Goal: Task Accomplishment & Management: Manage account settings

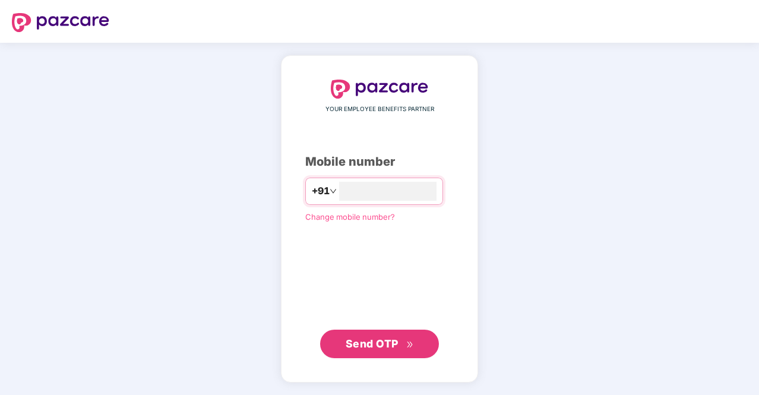
type input "*"
type input "**********"
click at [365, 346] on span "Send OTP" at bounding box center [372, 343] width 53 height 12
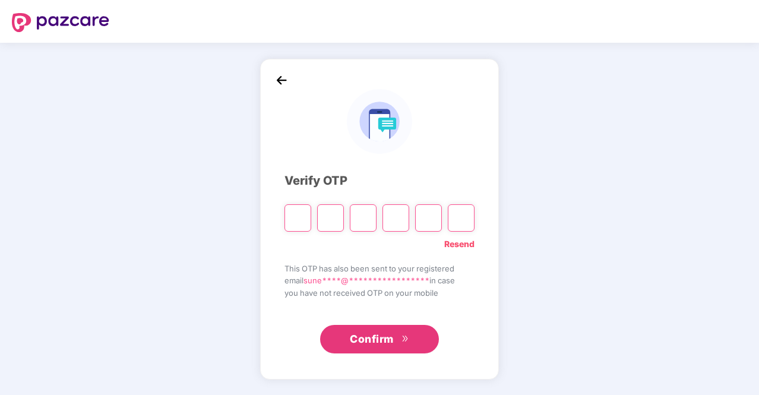
type input "*"
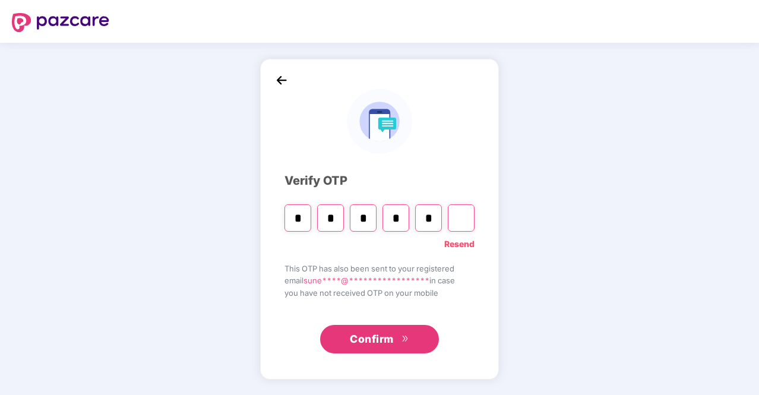
type input "*"
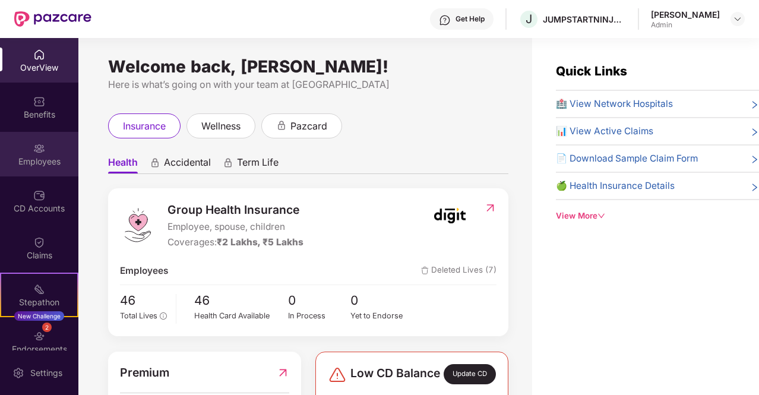
click at [39, 161] on div "Employees" at bounding box center [39, 162] width 78 height 12
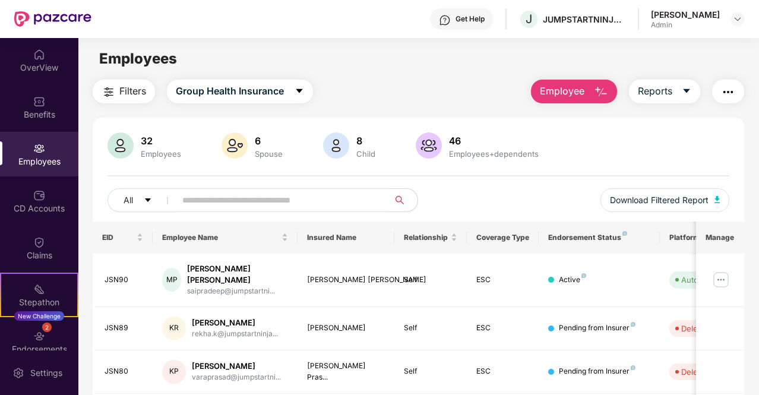
click at [283, 200] on input "text" at bounding box center [277, 200] width 191 height 18
click at [258, 183] on div "32 Employees 6 Spouse 8 Child [DEMOGRAPHIC_DATA] Employees+dependents All Downl…" at bounding box center [419, 177] width 652 height 89
click at [259, 203] on input "text" at bounding box center [277, 200] width 191 height 18
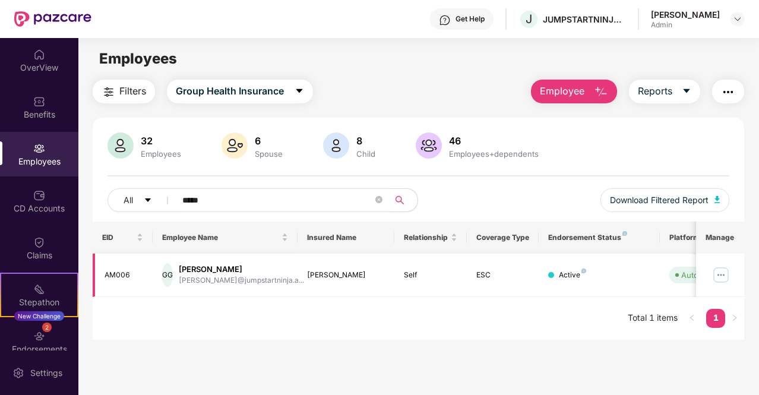
type input "*****"
click at [721, 278] on img at bounding box center [721, 275] width 19 height 19
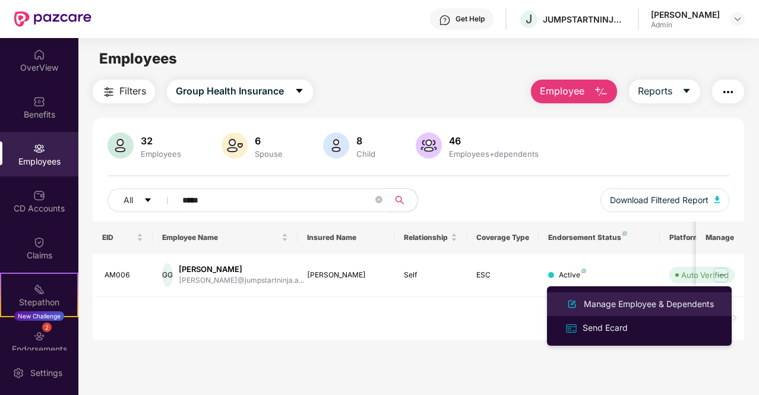
click at [605, 306] on div "Manage Employee & Dependents" at bounding box center [649, 304] width 135 height 13
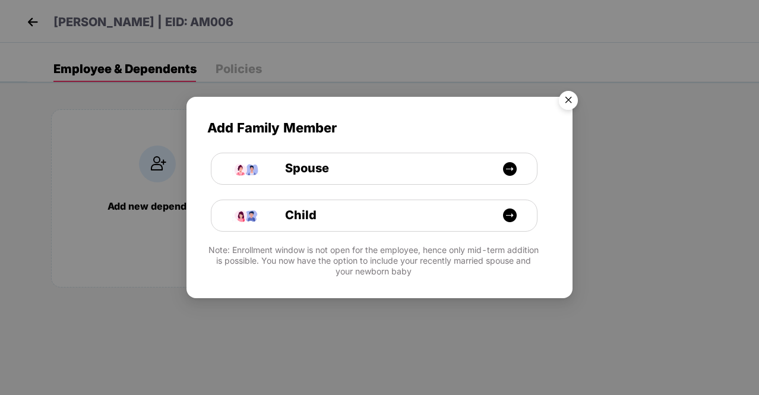
click at [571, 102] on img "Close" at bounding box center [568, 102] width 33 height 33
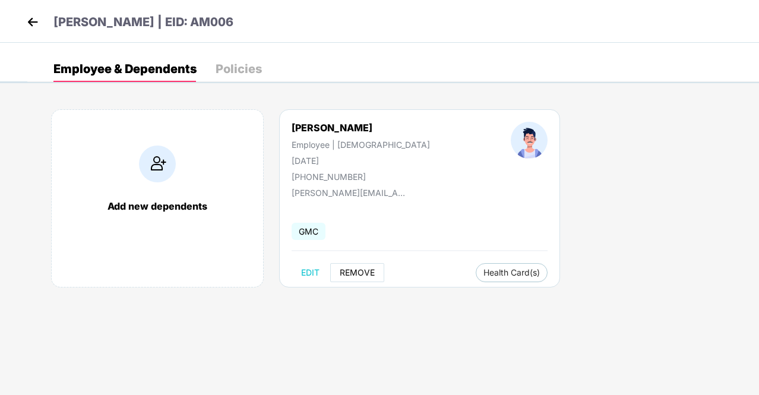
click at [355, 270] on span "REMOVE" at bounding box center [357, 273] width 35 height 10
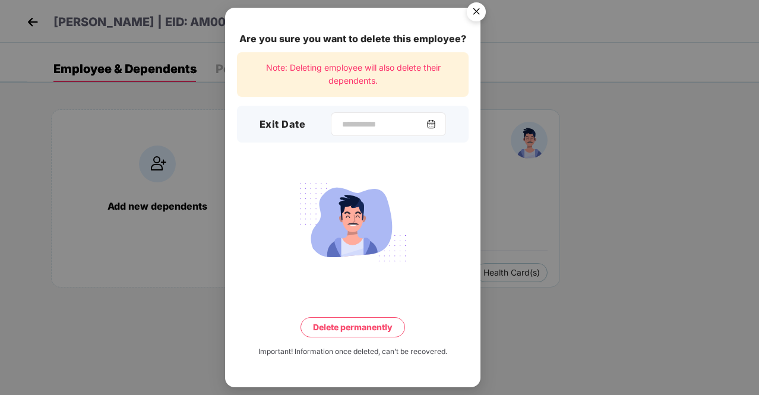
click at [436, 124] on img at bounding box center [432, 124] width 10 height 10
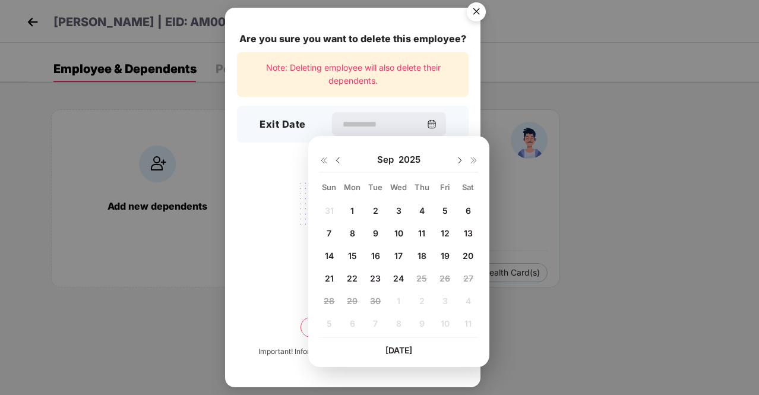
click at [353, 278] on span "22" at bounding box center [352, 278] width 11 height 10
type input "**********"
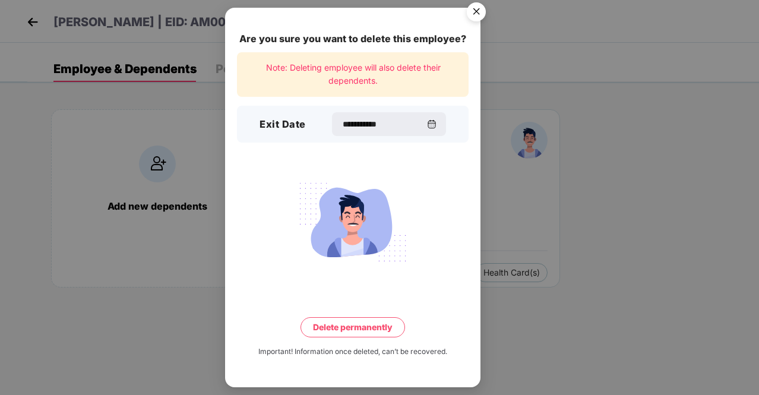
click at [343, 326] on button "Delete permanently" at bounding box center [353, 327] width 105 height 20
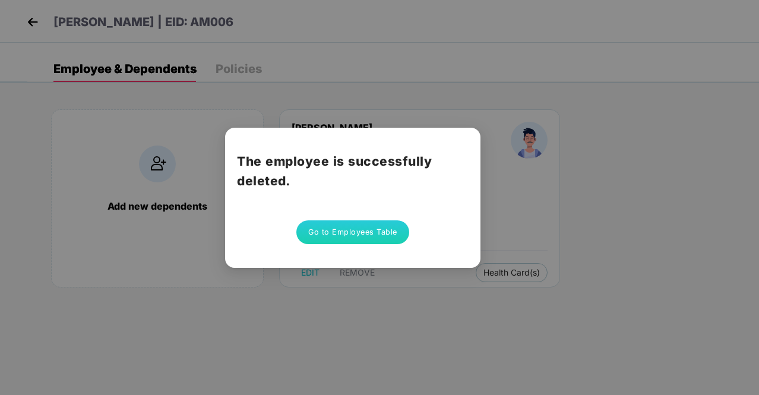
click at [353, 229] on button "Go to Employees Table" at bounding box center [353, 232] width 113 height 24
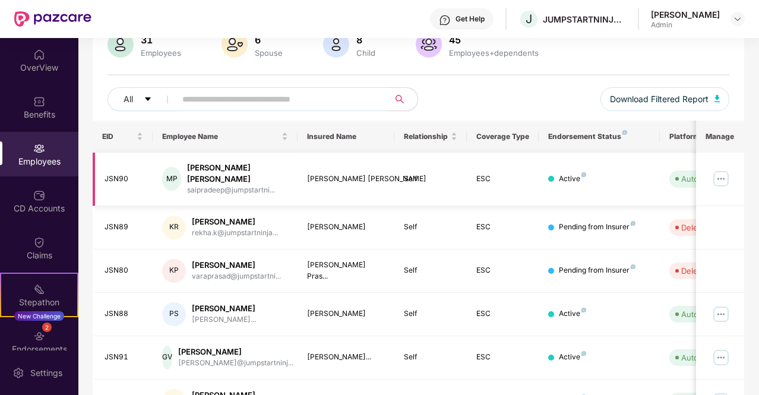
scroll to position [119, 0]
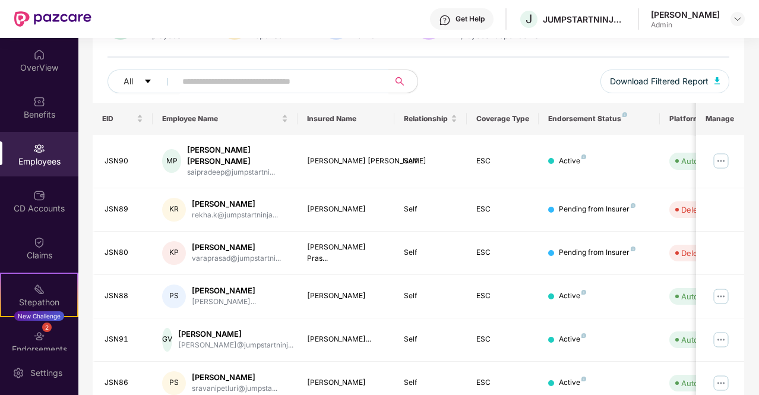
click at [749, 68] on div "Filters Group Health Insurance Employee Reports 31 Employees 6 Spouse 8 Child […" at bounding box center [418, 291] width 680 height 661
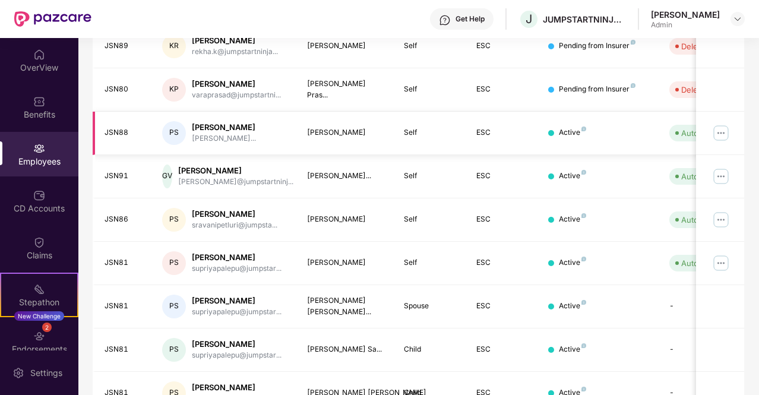
scroll to position [335, 0]
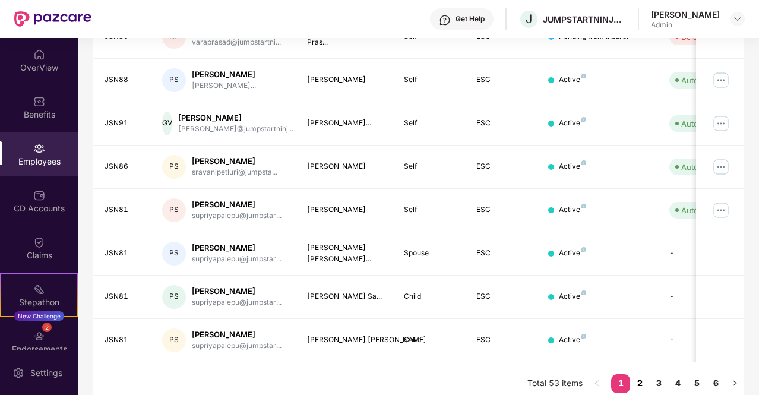
click at [641, 374] on link "2" at bounding box center [640, 383] width 19 height 18
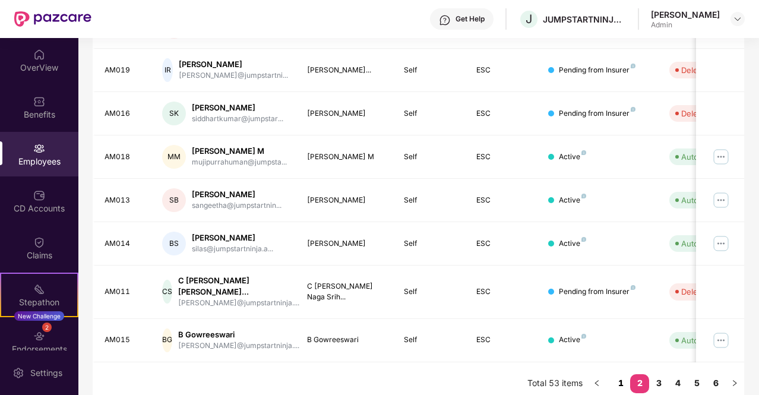
click at [622, 374] on link "1" at bounding box center [621, 383] width 19 height 18
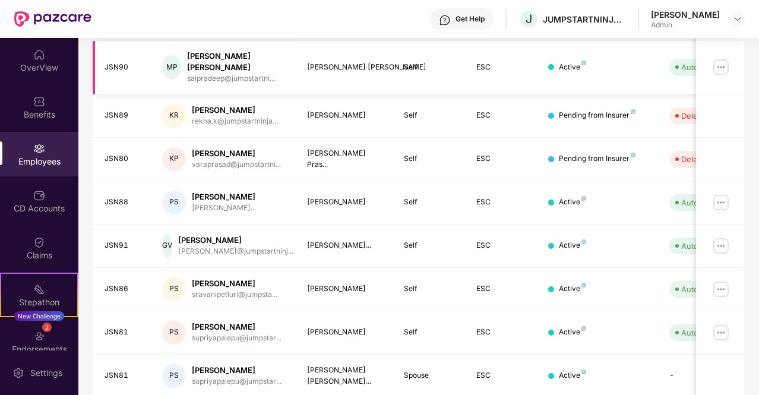
scroll to position [238, 0]
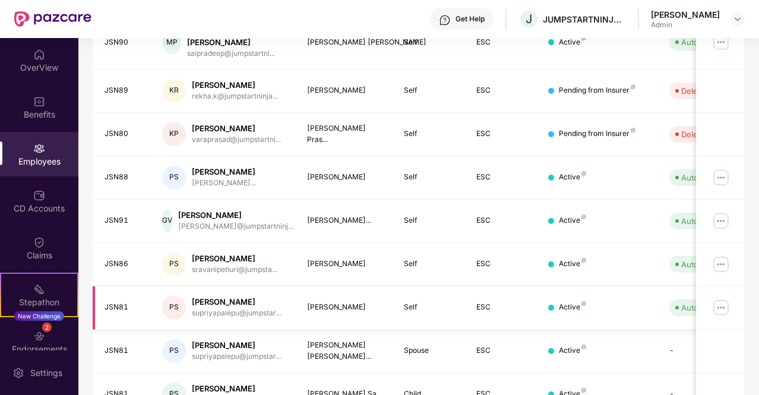
click at [720, 298] on img at bounding box center [721, 307] width 19 height 19
click at [346, 18] on div "Get Help J JUMPSTARTNINJA TECHNOLOGIES LLP [PERSON_NAME] Admin" at bounding box center [419, 19] width 654 height 38
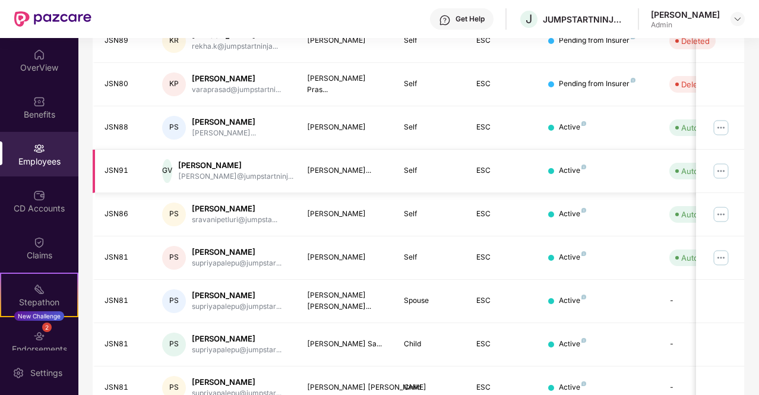
scroll to position [335, 0]
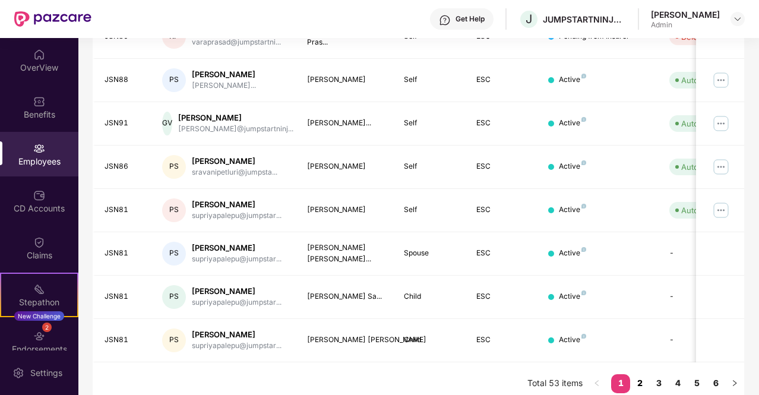
click at [641, 374] on link "2" at bounding box center [640, 383] width 19 height 18
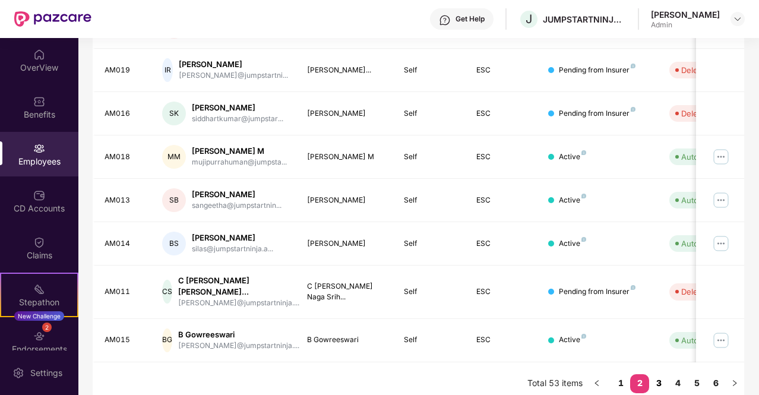
click at [663, 374] on link "3" at bounding box center [659, 383] width 19 height 18
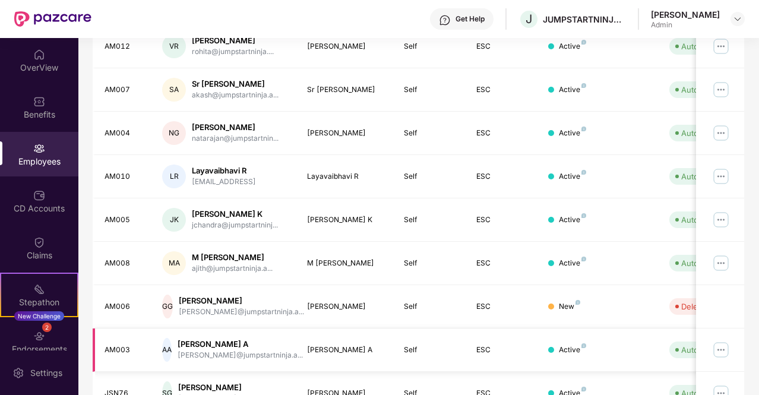
scroll to position [216, 0]
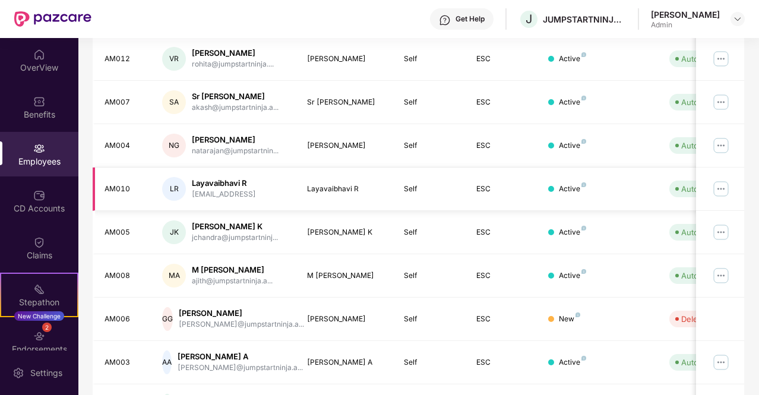
click at [721, 189] on img at bounding box center [721, 188] width 19 height 19
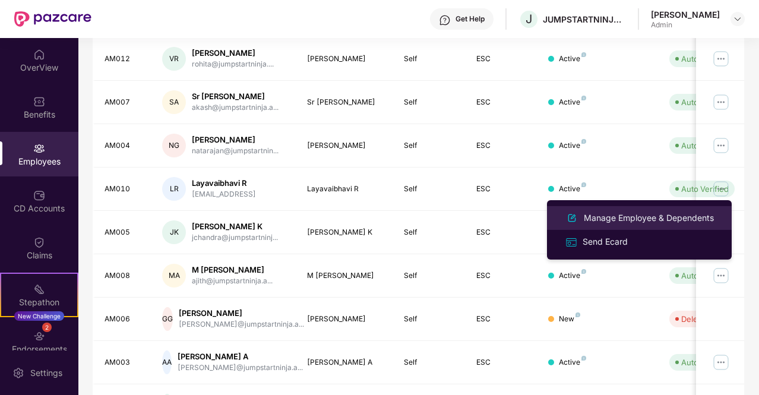
click at [614, 219] on div "Manage Employee & Dependents" at bounding box center [649, 218] width 135 height 13
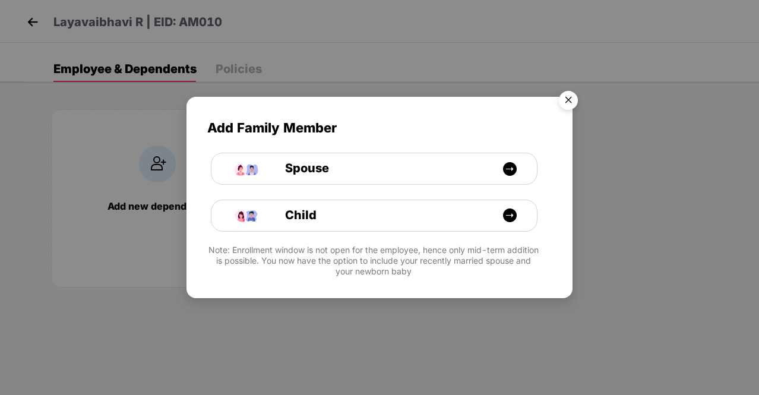
click at [570, 98] on img "Close" at bounding box center [568, 102] width 33 height 33
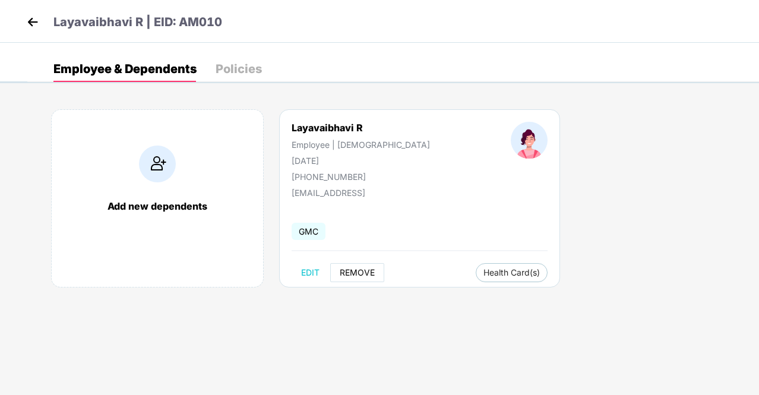
click at [361, 271] on span "REMOVE" at bounding box center [357, 273] width 35 height 10
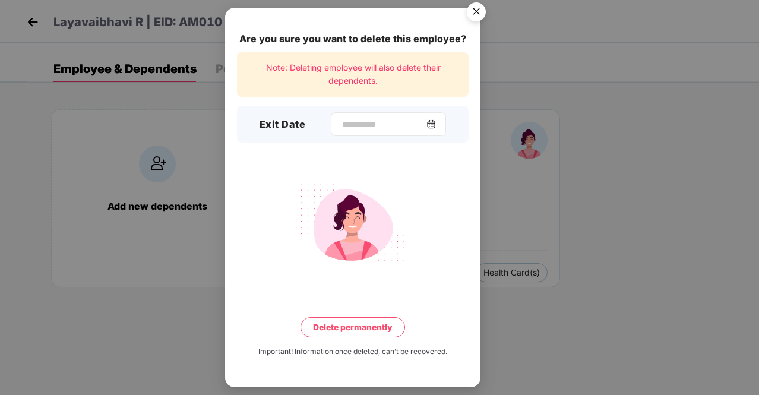
click at [436, 124] on img at bounding box center [432, 124] width 10 height 10
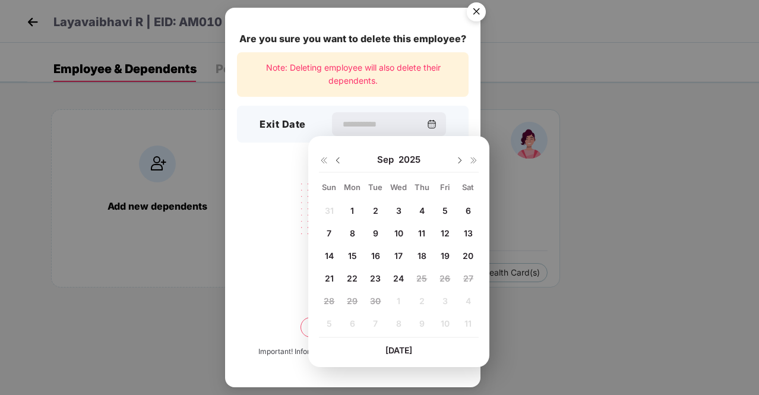
click at [340, 162] on img at bounding box center [338, 161] width 10 height 10
click at [376, 301] on span "26" at bounding box center [375, 301] width 11 height 10
type input "**********"
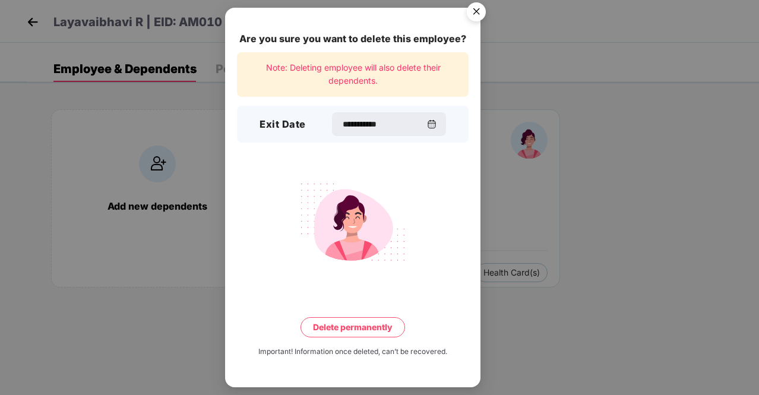
click at [349, 324] on button "Delete permanently" at bounding box center [353, 327] width 105 height 20
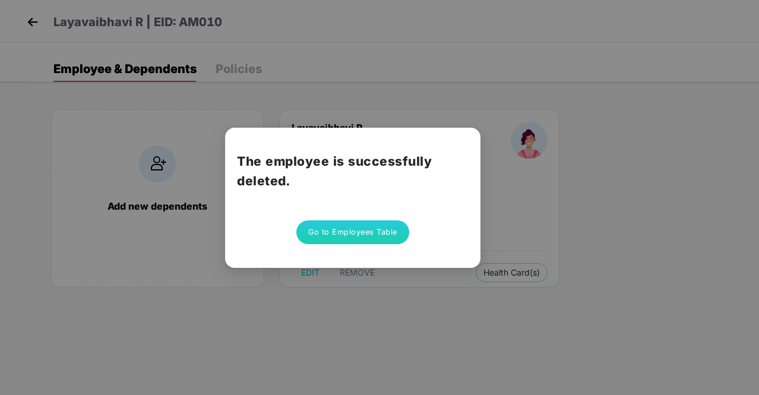
click at [579, 173] on div "The employee is successfully deleted. Go to Employees Table" at bounding box center [379, 197] width 759 height 395
click at [376, 231] on button "Go to Employees Table" at bounding box center [353, 232] width 113 height 24
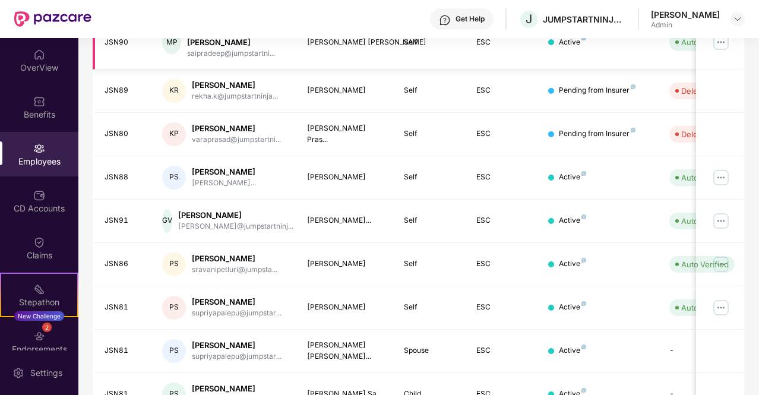
scroll to position [335, 0]
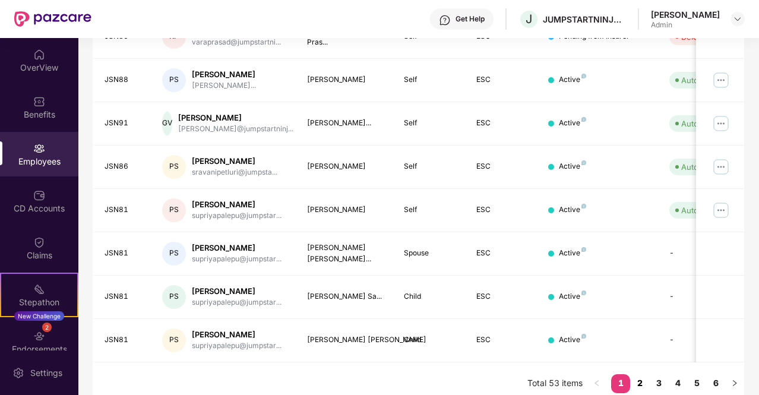
click at [640, 374] on link "2" at bounding box center [640, 383] width 19 height 18
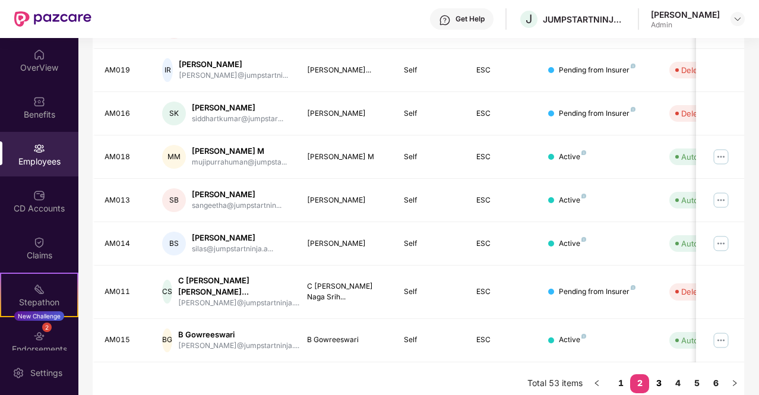
click at [661, 374] on link "3" at bounding box center [659, 383] width 19 height 18
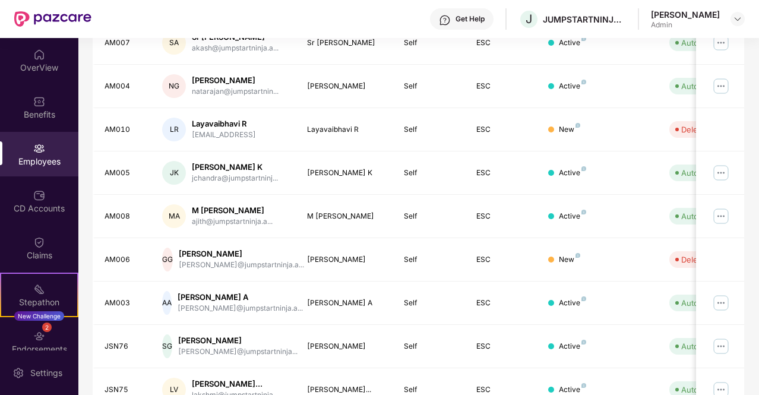
scroll to position [345, 0]
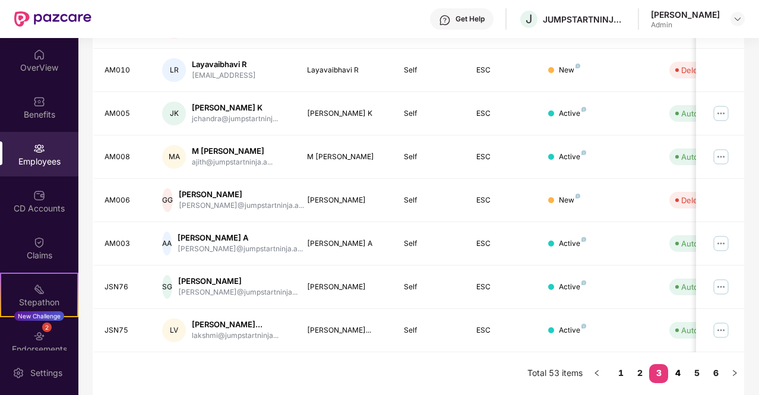
click at [682, 373] on link "4" at bounding box center [678, 373] width 19 height 18
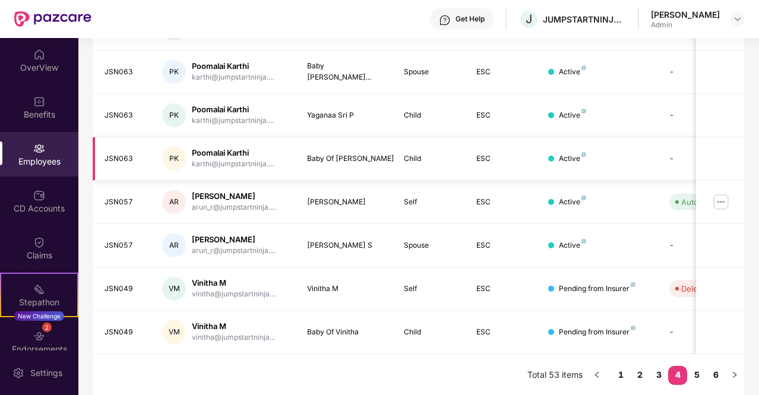
scroll to position [335, 0]
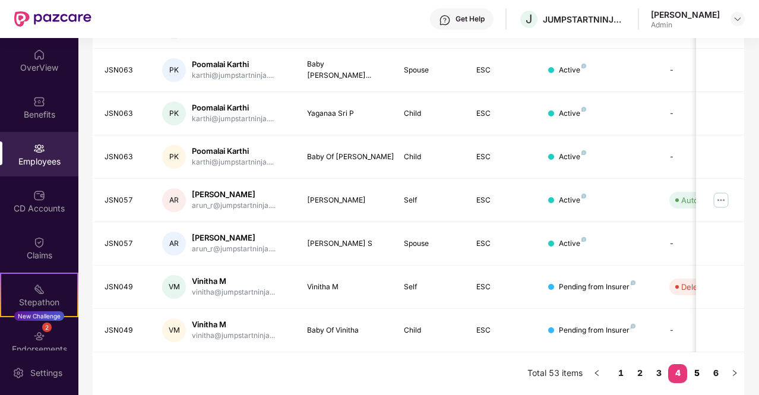
click at [698, 370] on link "5" at bounding box center [697, 373] width 19 height 18
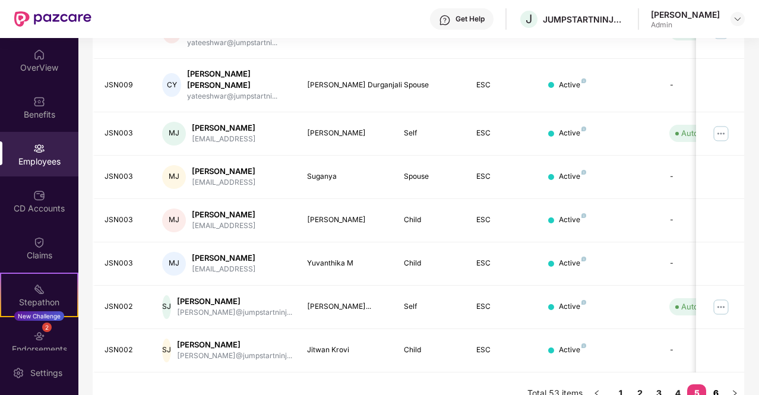
click at [720, 384] on link "6" at bounding box center [716, 393] width 19 height 18
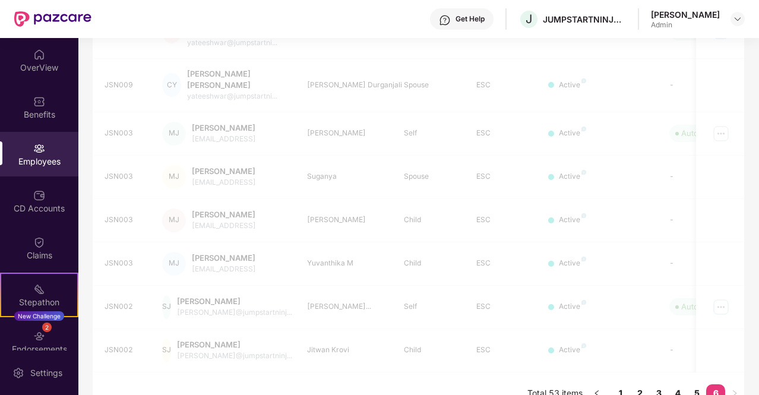
scroll to position [38, 0]
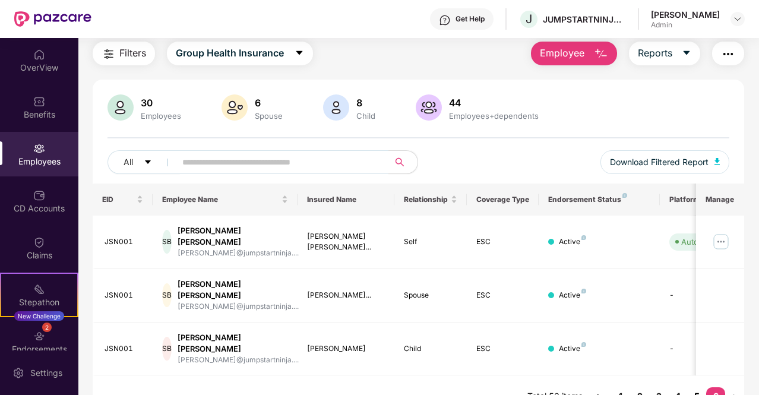
click at [696, 387] on link "5" at bounding box center [697, 396] width 19 height 18
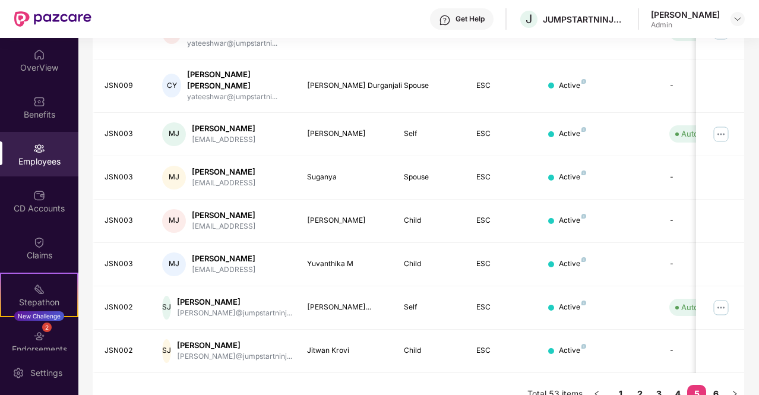
scroll to position [335, 0]
click at [620, 384] on link "1" at bounding box center [621, 393] width 19 height 18
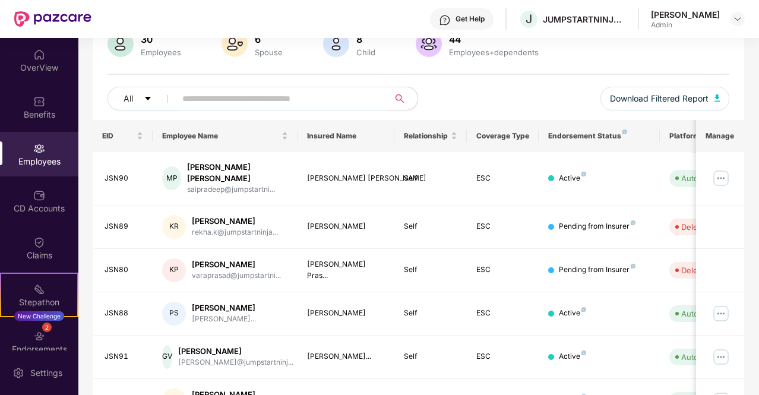
scroll to position [178, 0]
